Goal: Task Accomplishment & Management: Complete application form

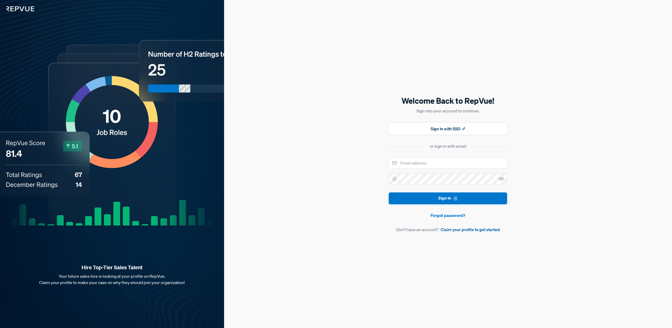
click at [467, 230] on link "Claim your profile to get started" at bounding box center [470, 229] width 59 height 6
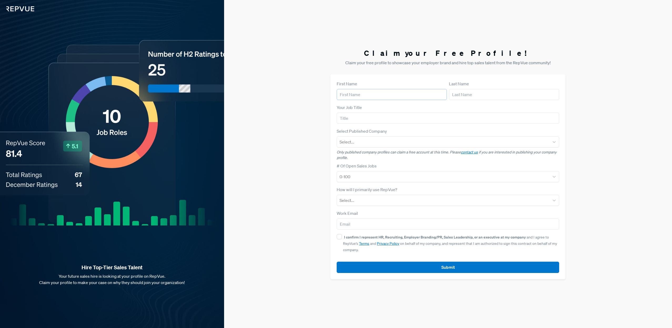
click at [391, 90] on input "text" at bounding box center [392, 94] width 110 height 11
type input "[PERSON_NAME]"
click at [461, 94] on input "text" at bounding box center [504, 94] width 110 height 11
type input "Smith"
click at [381, 109] on div "Your Job Title" at bounding box center [448, 113] width 223 height 19
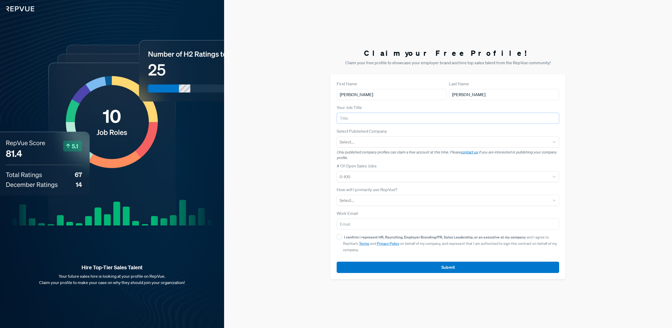
click at [363, 114] on input "text" at bounding box center [448, 118] width 223 height 11
type input "VP Communications"
click at [372, 140] on div at bounding box center [443, 141] width 207 height 7
type input "Launc"
click at [382, 154] on div "LaunchDarkly" at bounding box center [448, 156] width 223 height 11
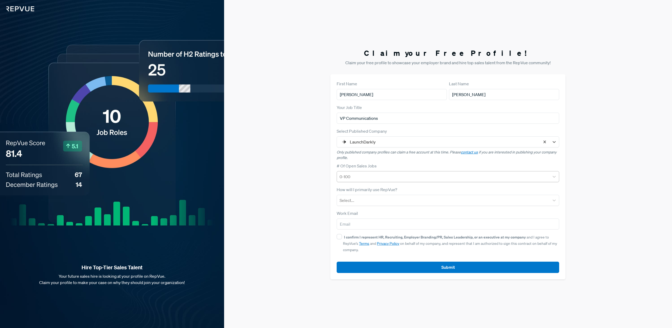
click at [377, 176] on div at bounding box center [443, 176] width 207 height 7
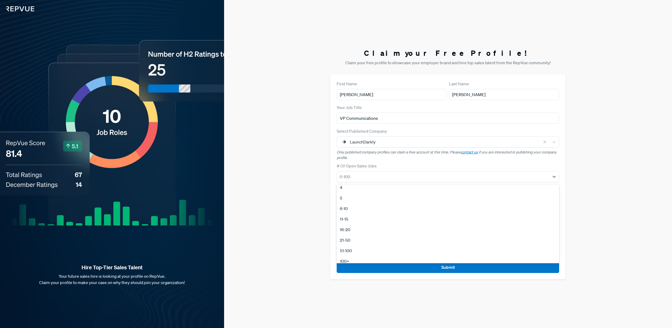
scroll to position [39, 0]
click at [353, 236] on div "21-50" at bounding box center [448, 236] width 223 height 11
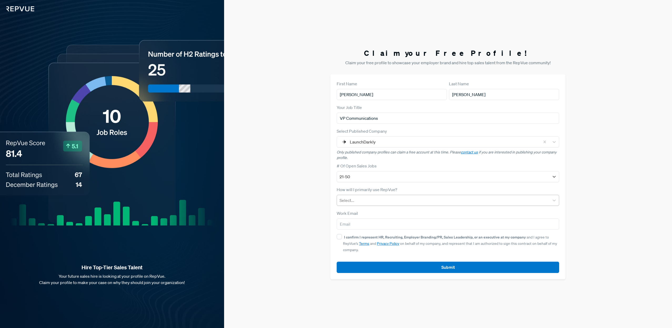
click at [368, 201] on div at bounding box center [443, 200] width 207 height 7
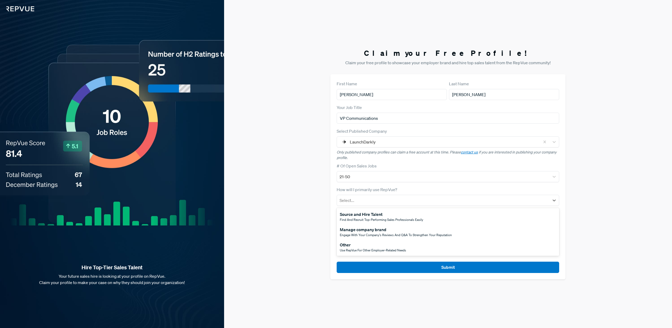
click at [373, 233] on span "Engage with your company's reviews and Q&A to strengthen your reputation" at bounding box center [396, 235] width 112 height 4
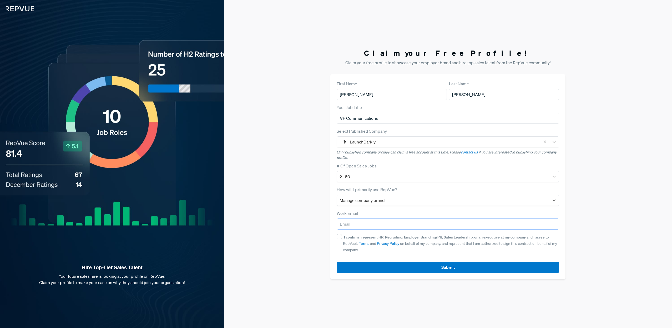
click at [370, 227] on input "email" at bounding box center [448, 223] width 223 height 11
type input "jillian.smith@launchdarkly.com"
click at [341, 237] on input "I confirm I represent HR, Recruiting, Employer Branding/PR, Sales Leadership, o…" at bounding box center [339, 236] width 5 height 5
checkbox input "true"
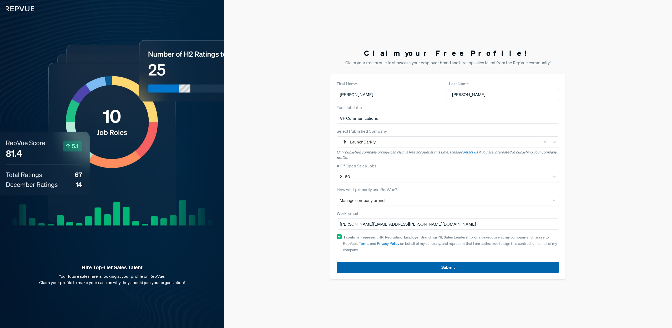
click at [422, 267] on button "Submit" at bounding box center [448, 267] width 223 height 11
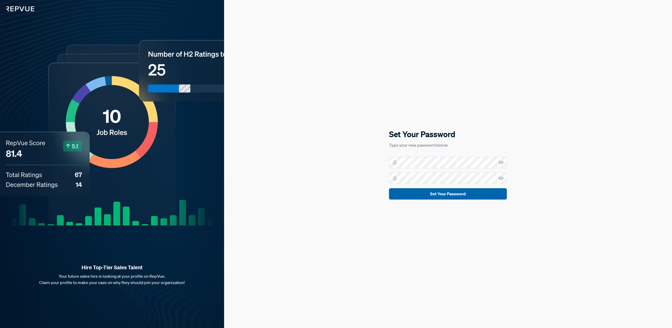
click at [470, 197] on button "Set Your Password" at bounding box center [448, 193] width 118 height 11
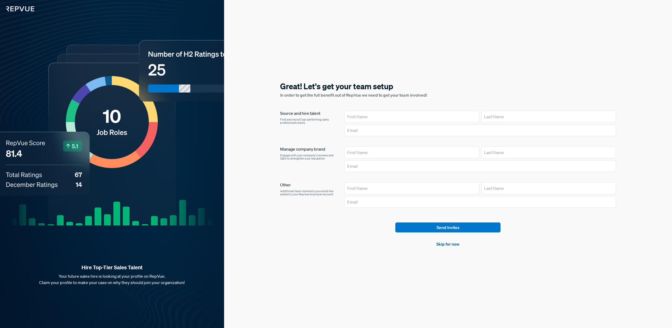
click at [442, 243] on link "Skip for now" at bounding box center [448, 244] width 23 height 6
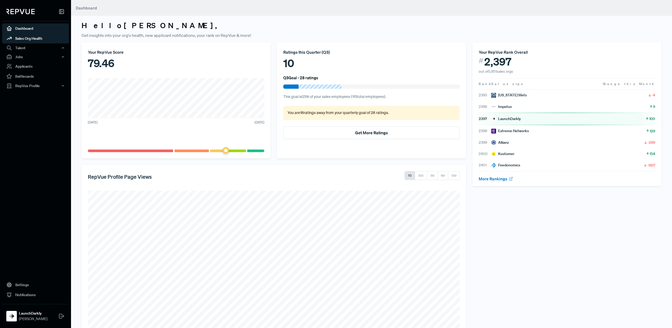
click at [35, 38] on link "Sales Org Health" at bounding box center [35, 38] width 67 height 10
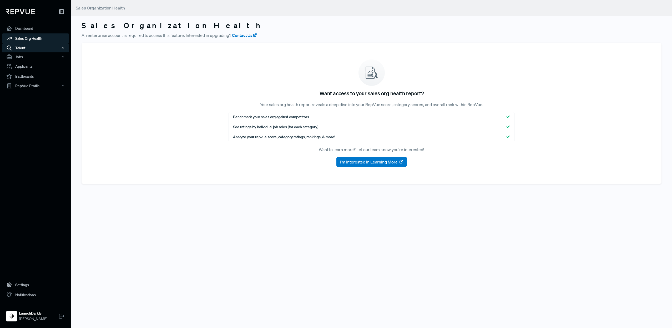
click at [29, 49] on div "Talent" at bounding box center [35, 47] width 67 height 9
click at [28, 57] on link "Talent Data" at bounding box center [42, 58] width 67 height 8
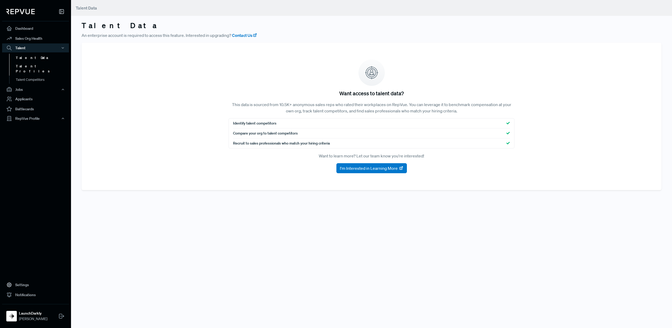
click at [29, 64] on link "Talent Profiles" at bounding box center [42, 68] width 67 height 13
click at [31, 76] on link "Talent Competitors" at bounding box center [42, 82] width 67 height 13
click at [28, 94] on link "Applicants" at bounding box center [35, 99] width 67 height 10
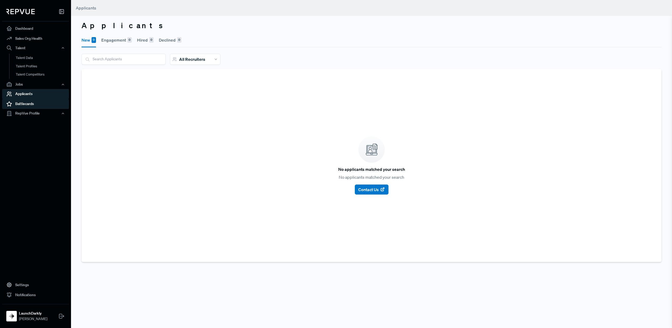
click at [31, 102] on link "Battlecards" at bounding box center [35, 104] width 67 height 10
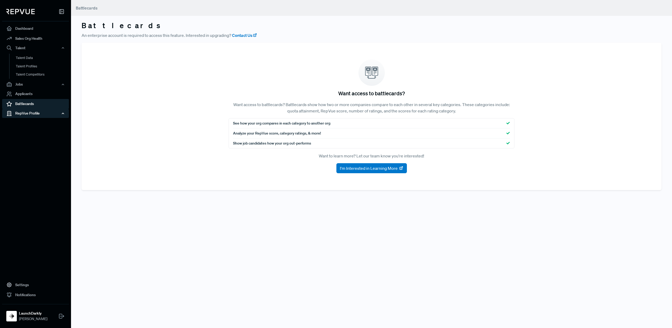
click at [34, 113] on div "RepVue Profile" at bounding box center [35, 113] width 67 height 9
click at [34, 122] on link "Profile Overview" at bounding box center [42, 125] width 67 height 13
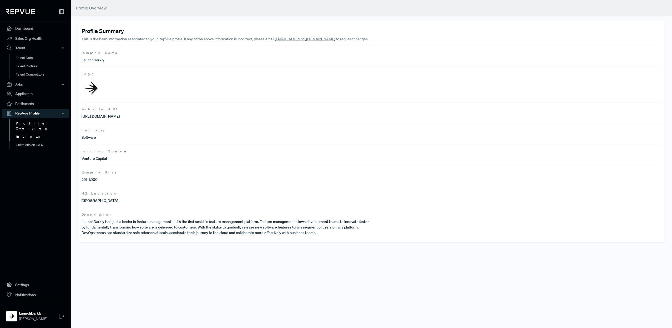
click at [26, 133] on link "Reviews" at bounding box center [42, 137] width 67 height 8
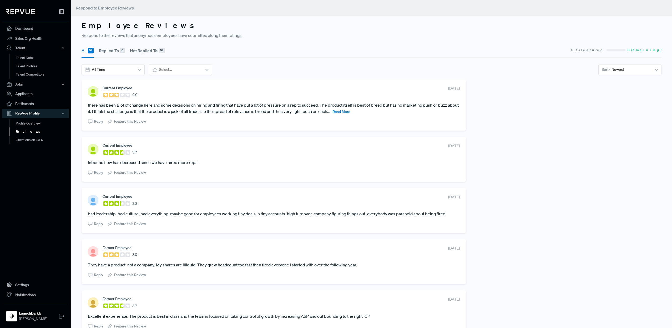
click at [351, 111] on span "Read More" at bounding box center [342, 111] width 18 height 5
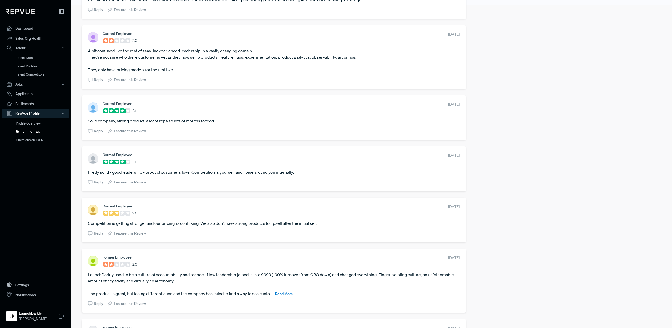
scroll to position [323, 0]
click at [283, 293] on span "Read More" at bounding box center [284, 293] width 18 height 5
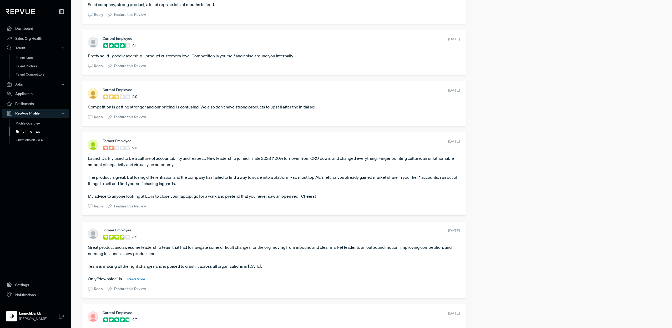
scroll to position [451, 0]
